Goal: Information Seeking & Learning: Learn about a topic

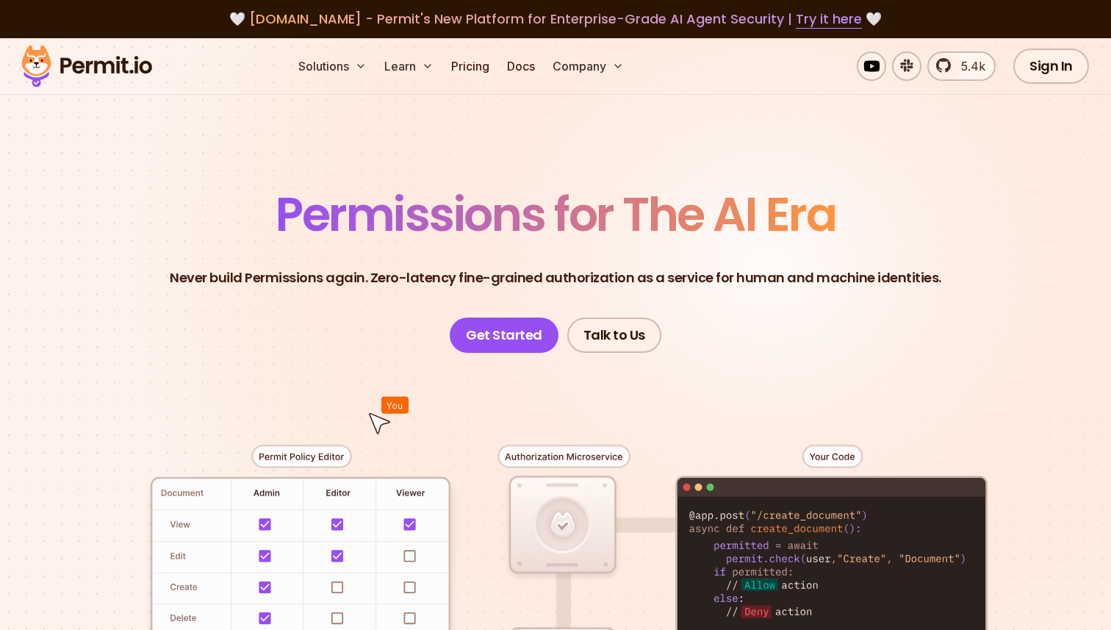
click at [361, 217] on span "Permissions for The AI Era" at bounding box center [555, 213] width 560 height 65
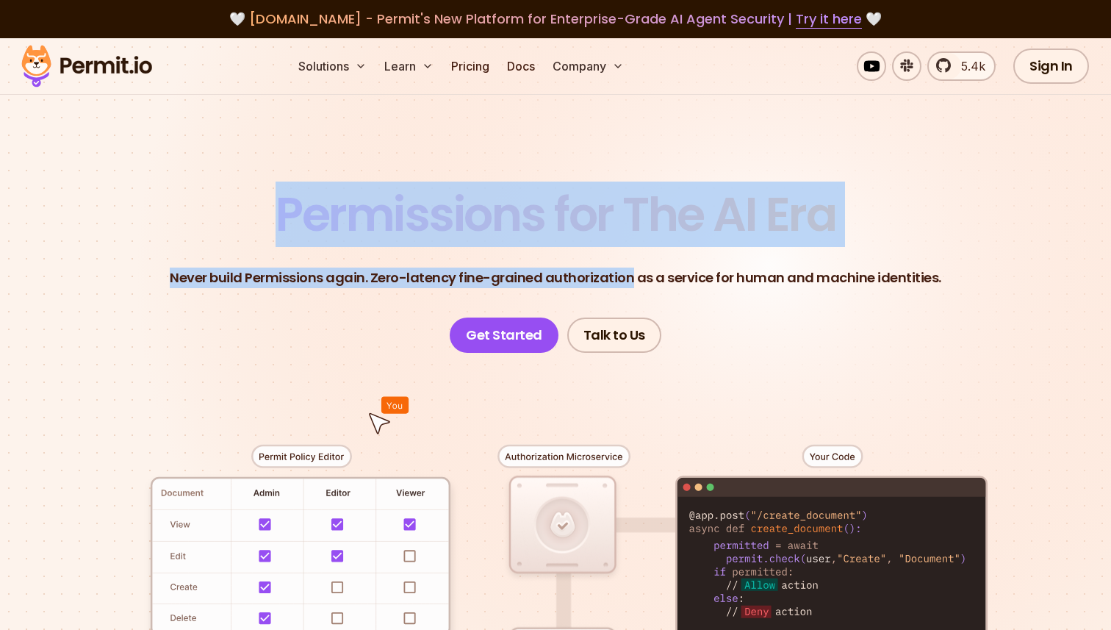
drag, startPoint x: 361, startPoint y: 217, endPoint x: 567, endPoint y: 281, distance: 215.6
click at [567, 281] on header "Permissions for The AI Era Never build Permissions again. Zero-latency fine-gra…" at bounding box center [555, 272] width 1028 height 162
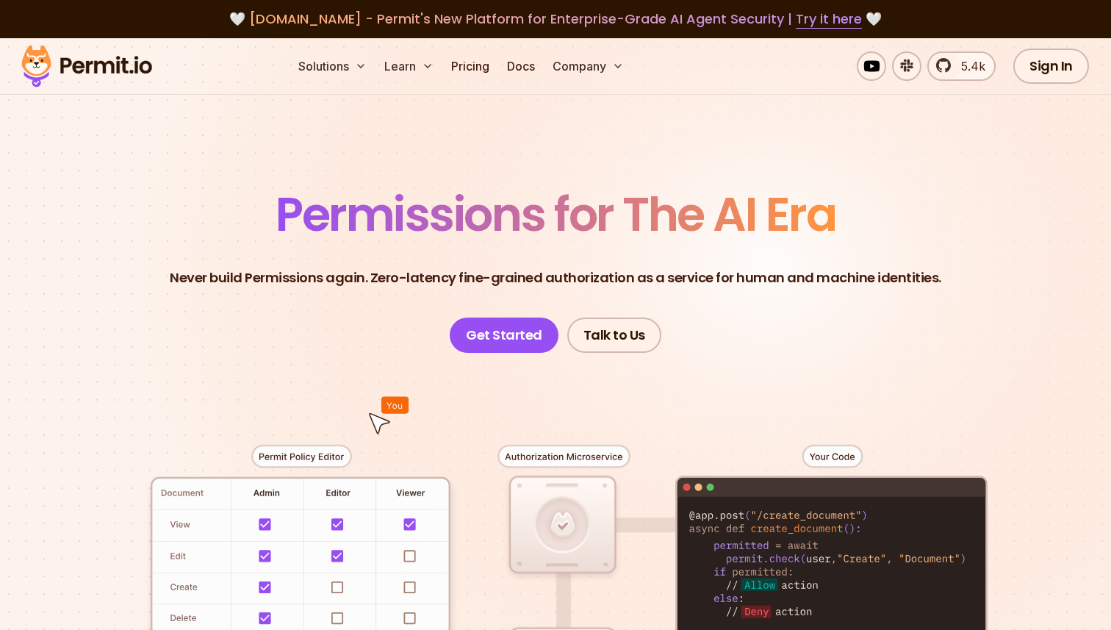
click at [417, 275] on p "Never build Permissions again. Zero-latency fine-grained authorization as a ser…" at bounding box center [555, 277] width 771 height 21
click at [419, 275] on p "Never build Permissions again. Zero-latency fine-grained authorization as a ser…" at bounding box center [555, 277] width 771 height 21
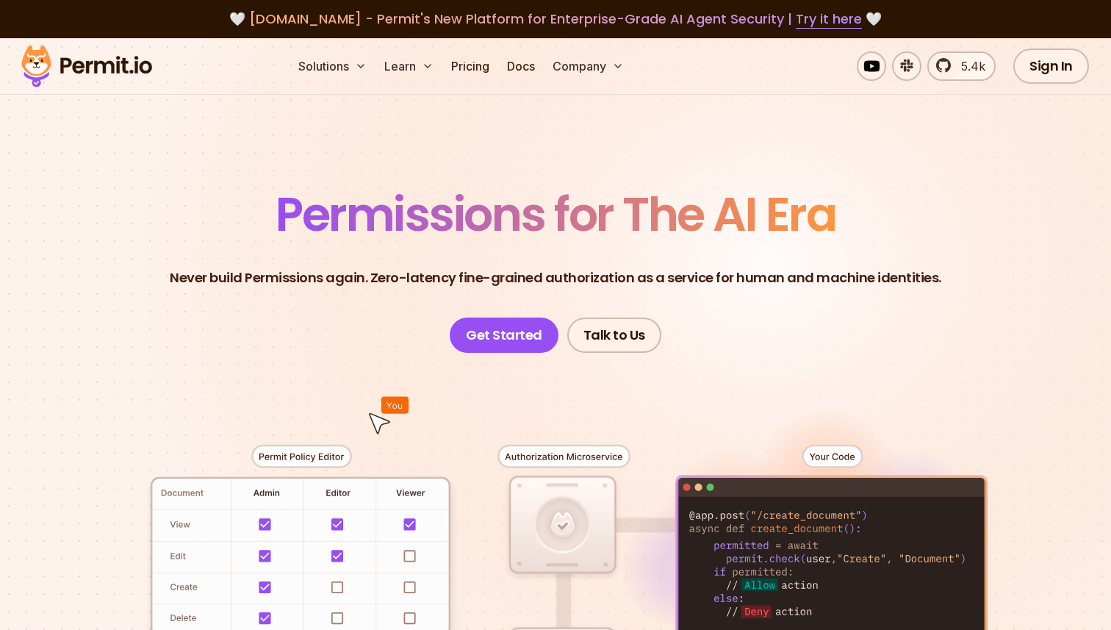
click at [464, 282] on p "Never build Permissions again. Zero-latency fine-grained authorization as a ser…" at bounding box center [555, 277] width 771 height 21
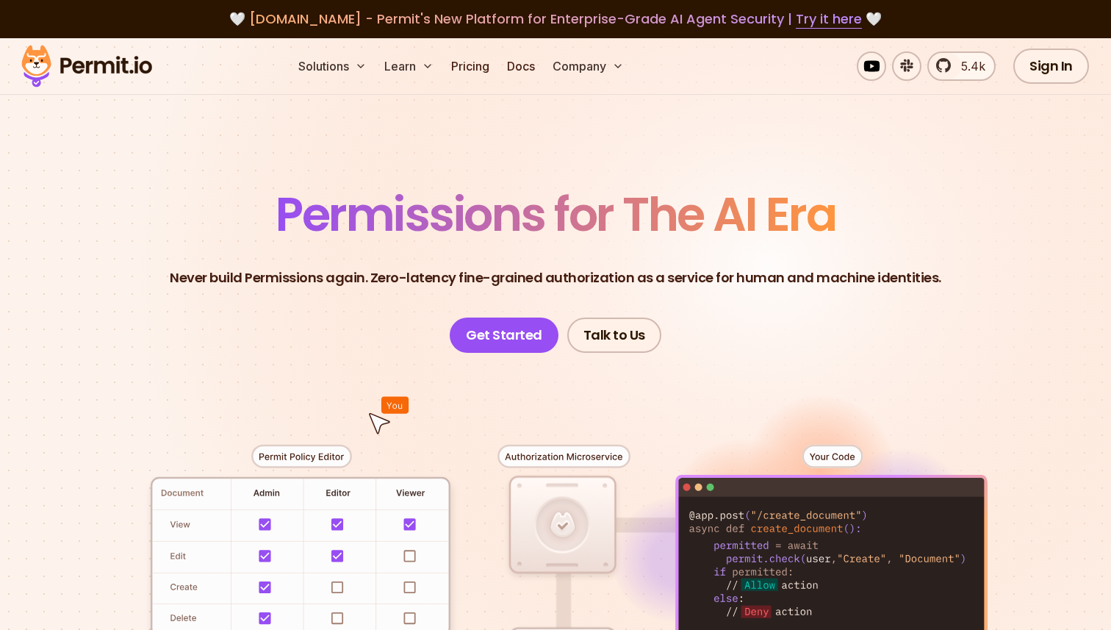
click at [508, 274] on p "Never build Permissions again. Zero-latency fine-grained authorization as a ser…" at bounding box center [555, 277] width 771 height 21
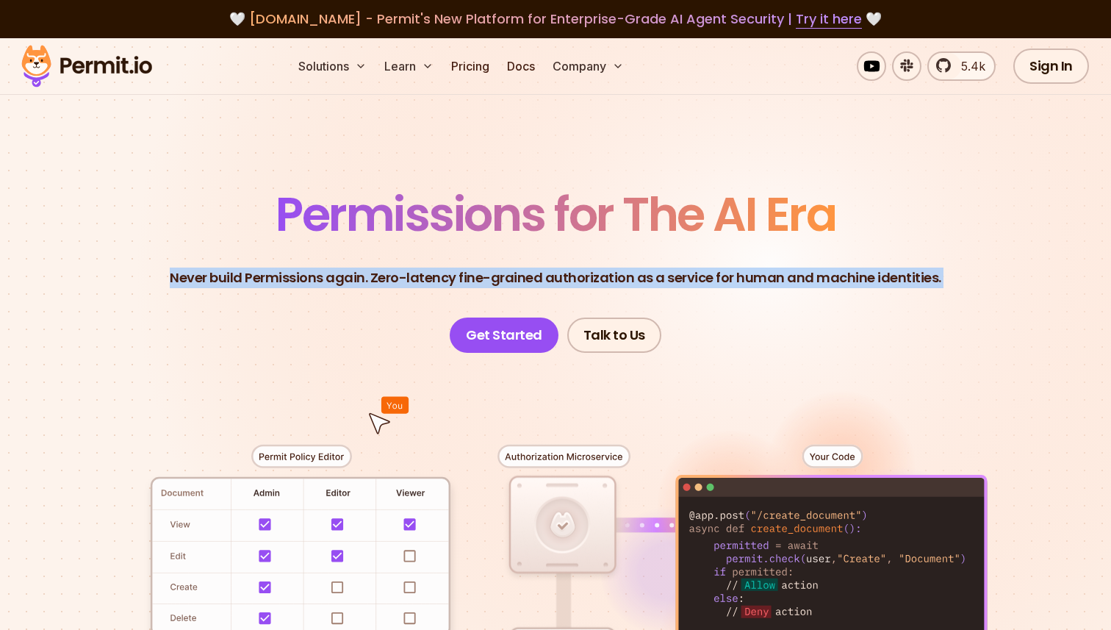
click at [508, 274] on p "Never build Permissions again. Zero-latency fine-grained authorization as a ser…" at bounding box center [555, 277] width 771 height 21
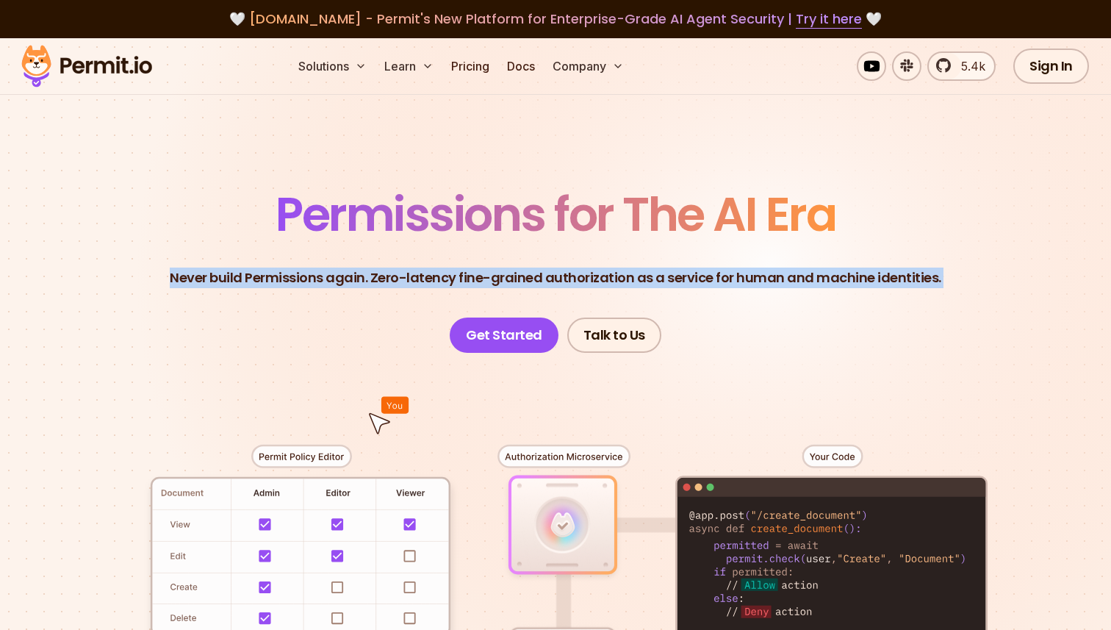
click at [621, 292] on header "Permissions for The AI Era Never build Permissions again. Zero-latency fine-gra…" at bounding box center [555, 272] width 1028 height 162
